Goal: Check status: Check status

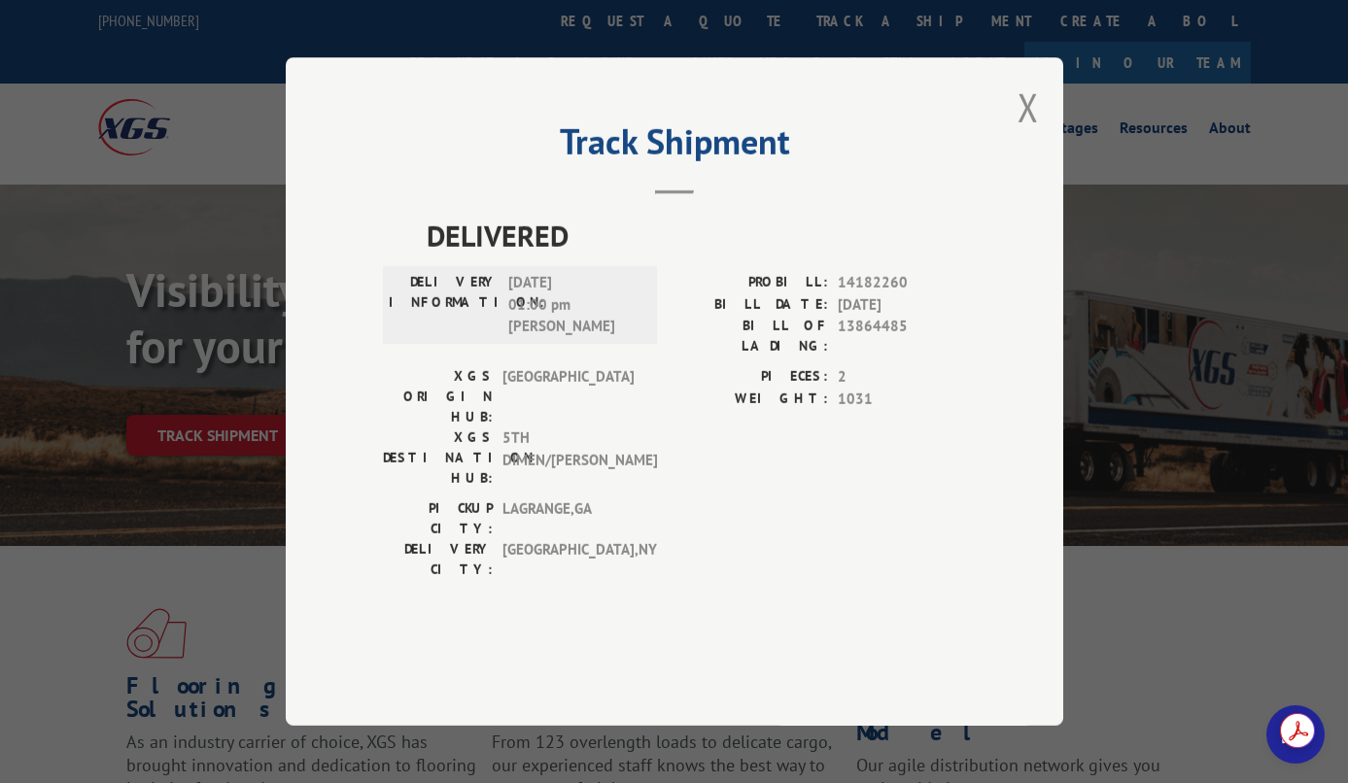
click at [1032, 311] on div "Track Shipment DELIVERED DELIVERY INFORMATION: [DATE] 01:00 pm [PERSON_NAME]: 1…" at bounding box center [675, 391] width 778 height 669
click at [1026, 133] on button "Close modal" at bounding box center [1028, 108] width 21 height 52
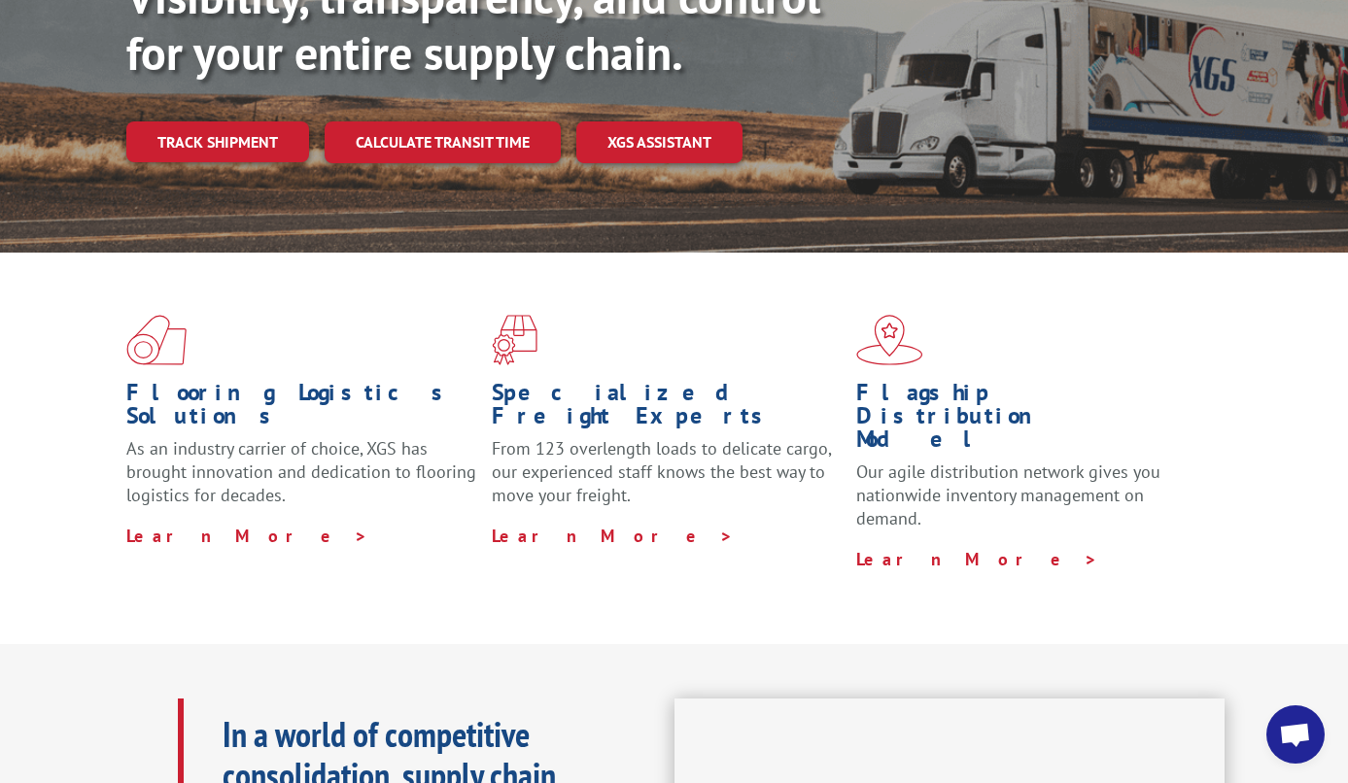
scroll to position [292, 0]
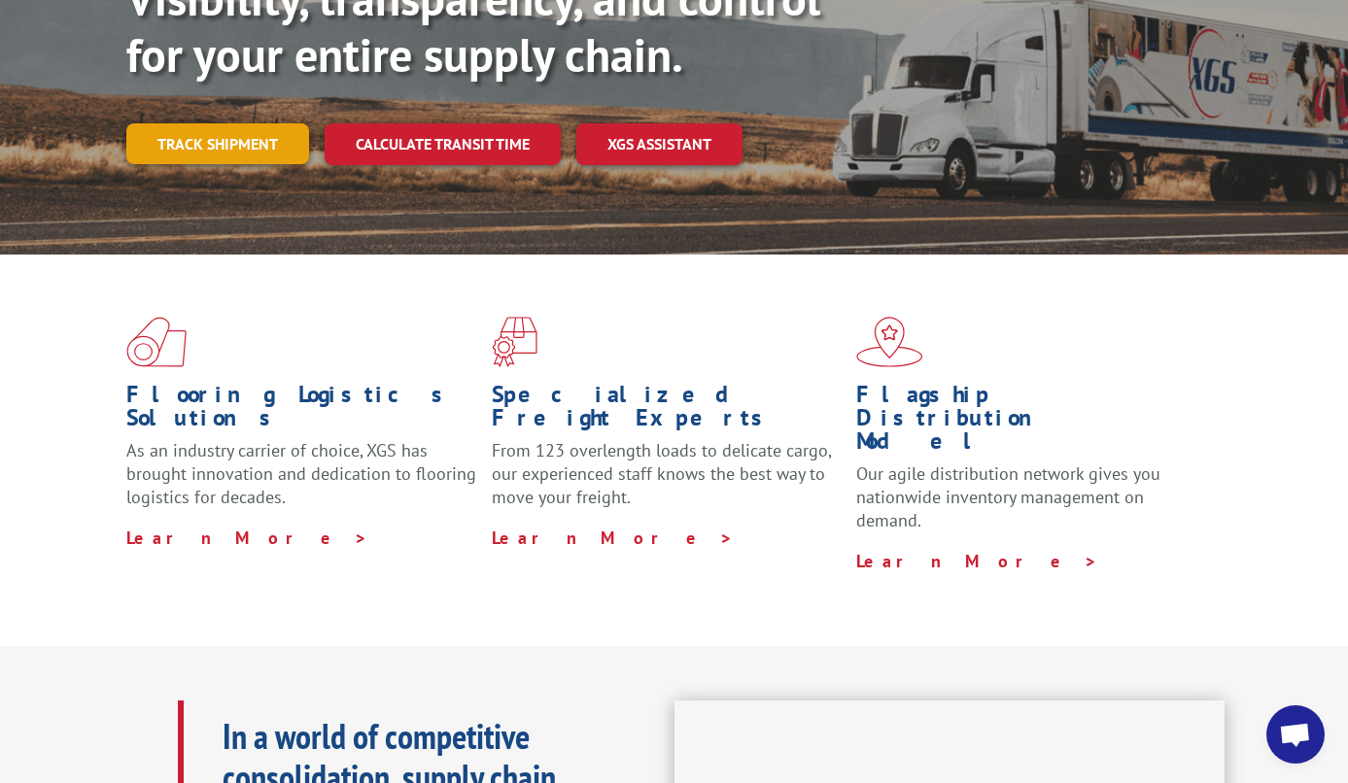
click at [228, 123] on link "Track shipment" at bounding box center [217, 143] width 183 height 41
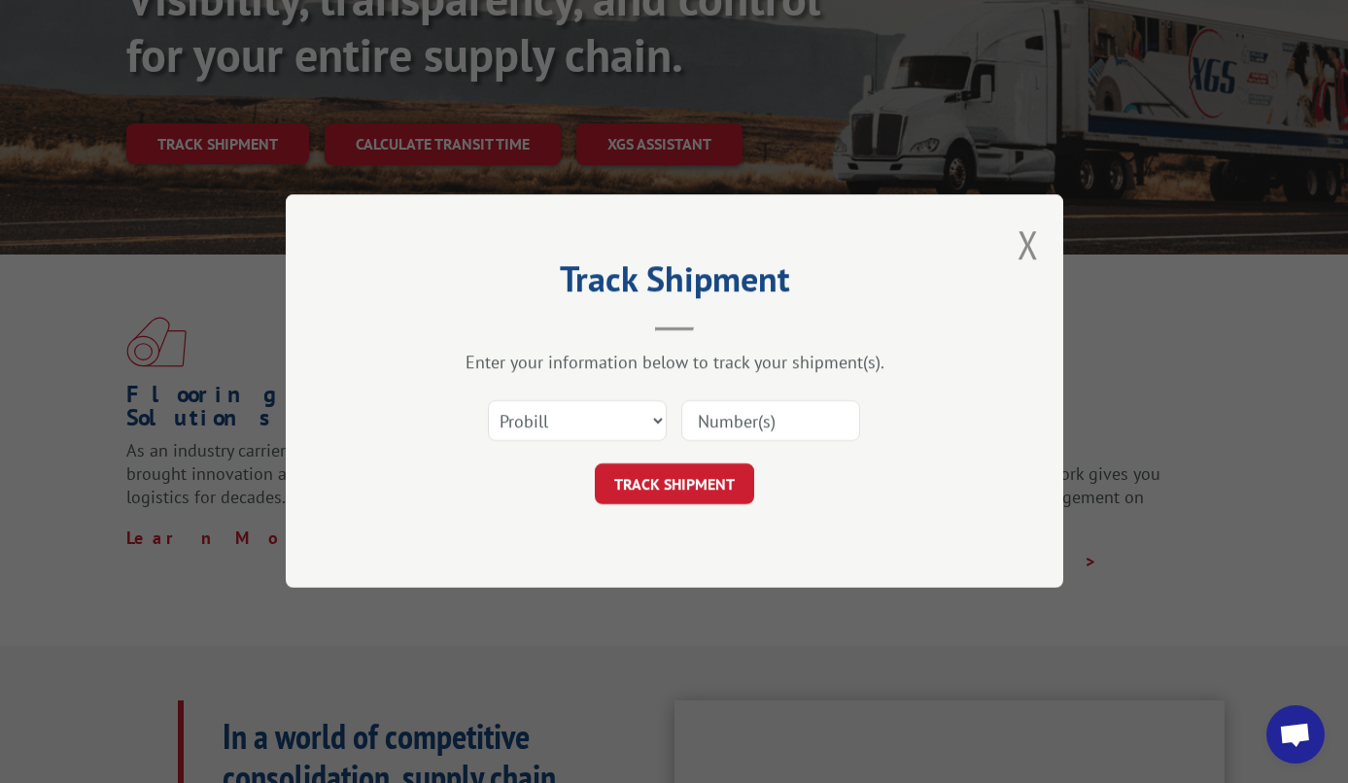
click at [720, 419] on input at bounding box center [770, 421] width 179 height 41
paste input "15985330"
type input "15985330"
click at [661, 469] on button "TRACK SHIPMENT" at bounding box center [674, 485] width 159 height 41
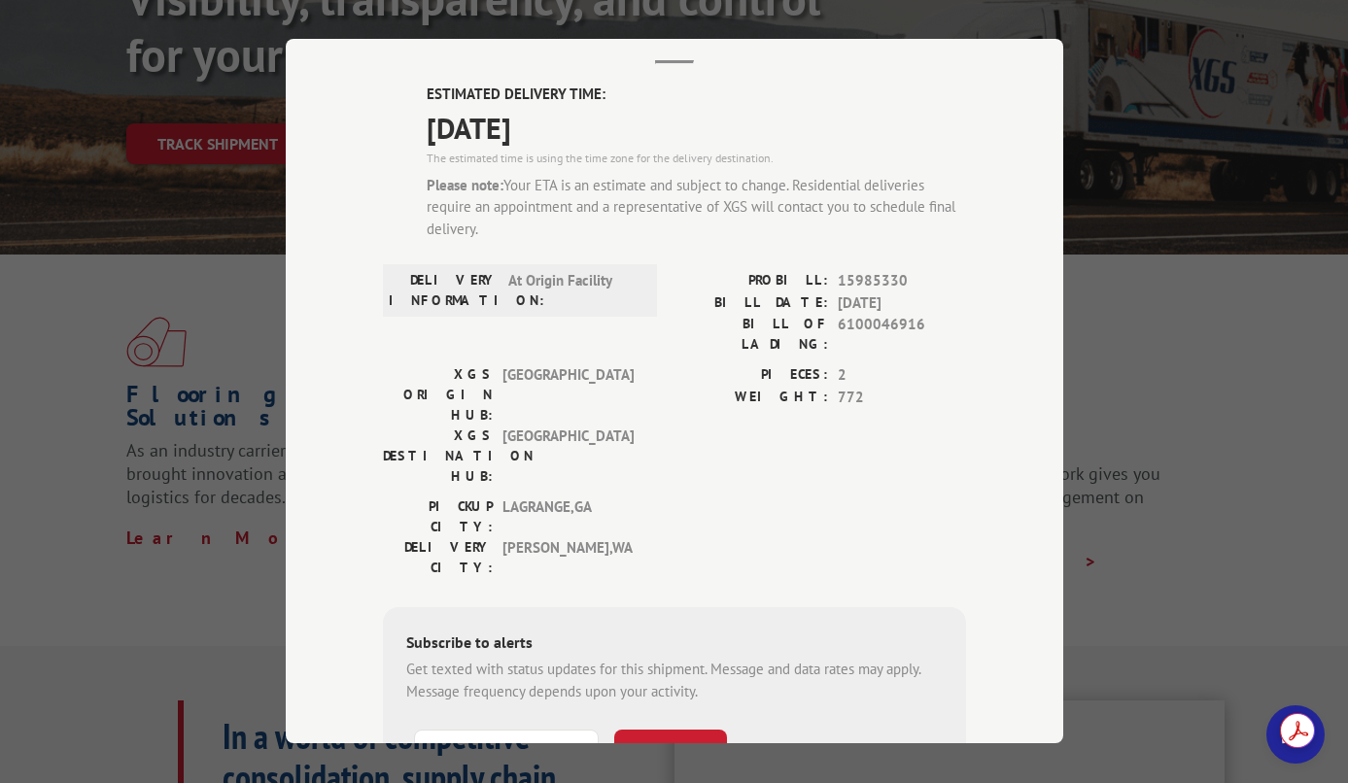
scroll to position [65, 0]
